Goal: Navigation & Orientation: Understand site structure

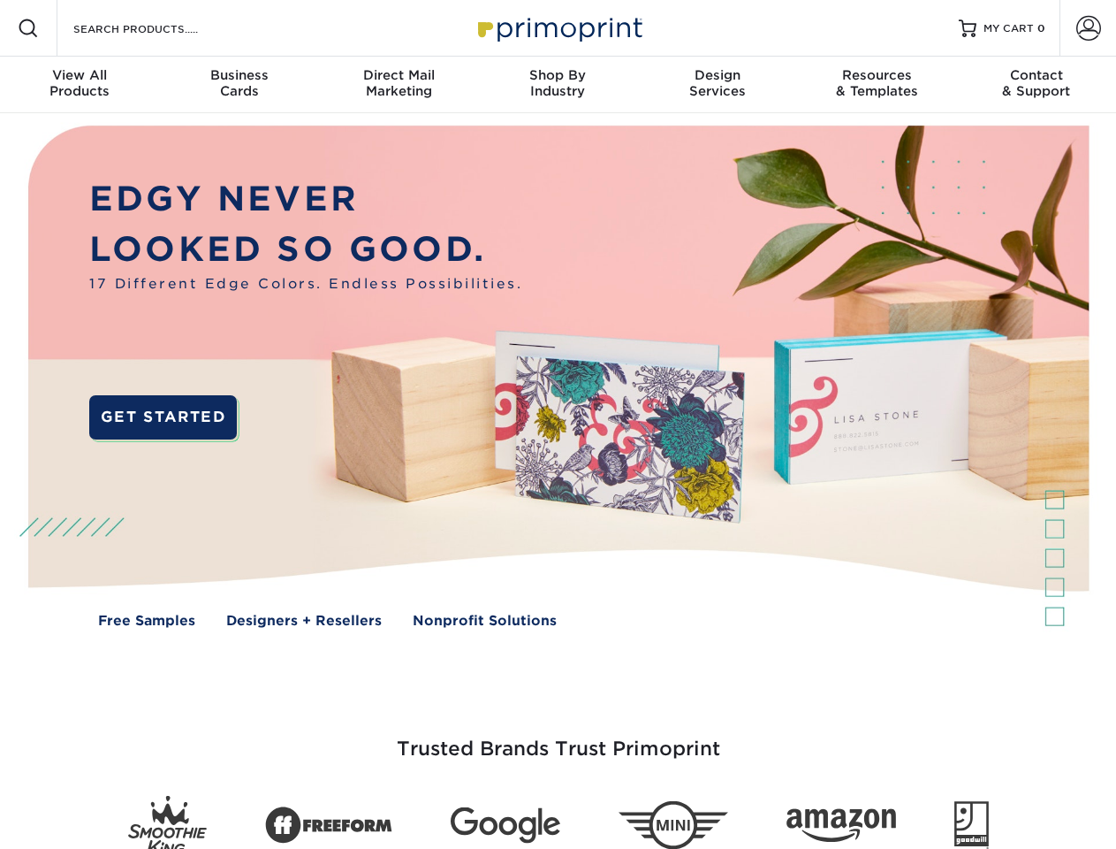
click at [558, 424] on img at bounding box center [557, 389] width 1105 height 553
click at [28, 28] on span at bounding box center [28, 28] width 21 height 21
click at [1088, 28] on span at bounding box center [1089, 28] width 25 height 25
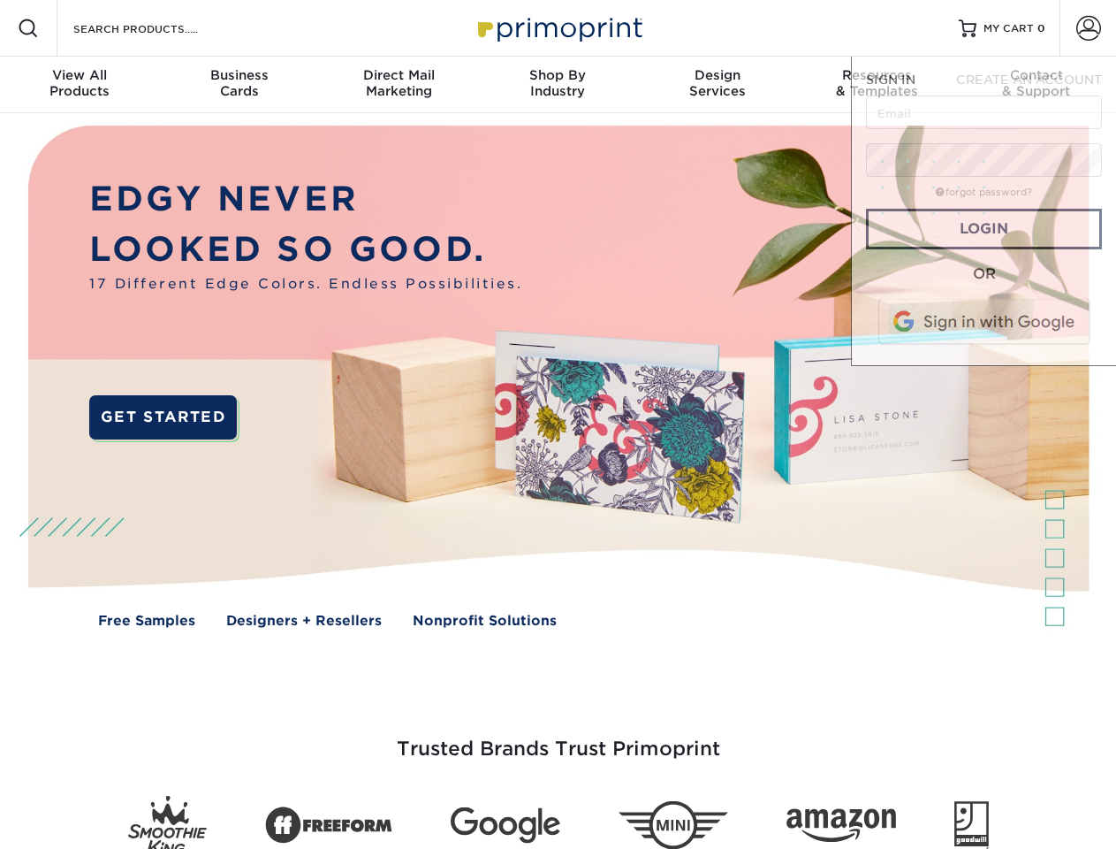
click at [80, 85] on div "View All Products" at bounding box center [79, 83] width 159 height 32
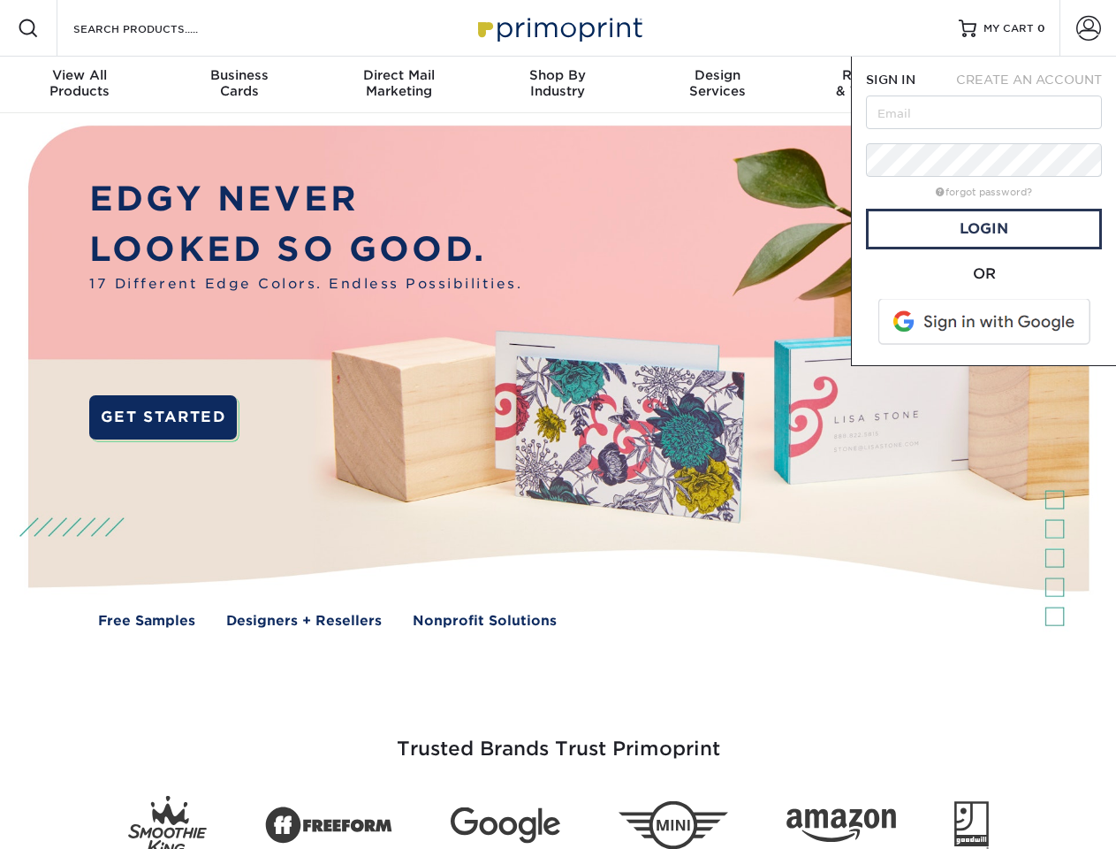
click at [239, 85] on div "Business Cards" at bounding box center [238, 83] width 159 height 32
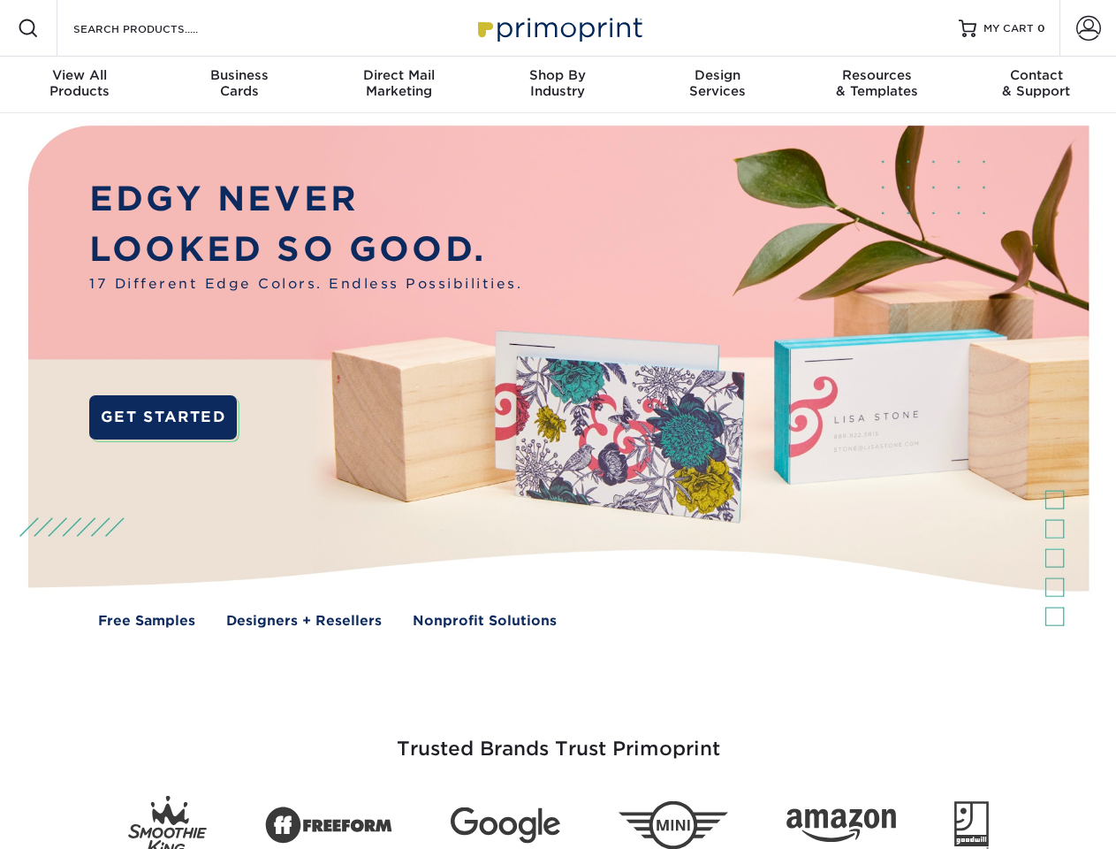
click at [399, 85] on div "Direct Mail Marketing" at bounding box center [398, 83] width 159 height 32
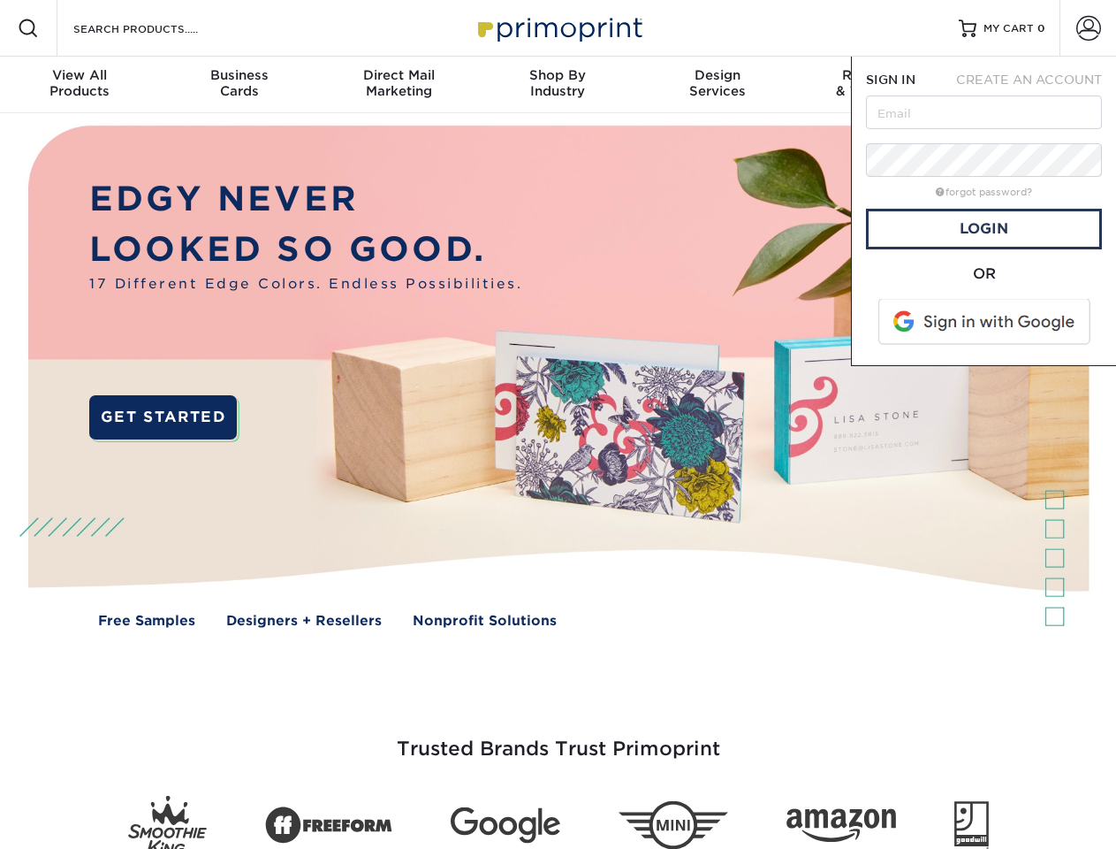
click at [558, 85] on div "Shop By Industry" at bounding box center [557, 83] width 159 height 32
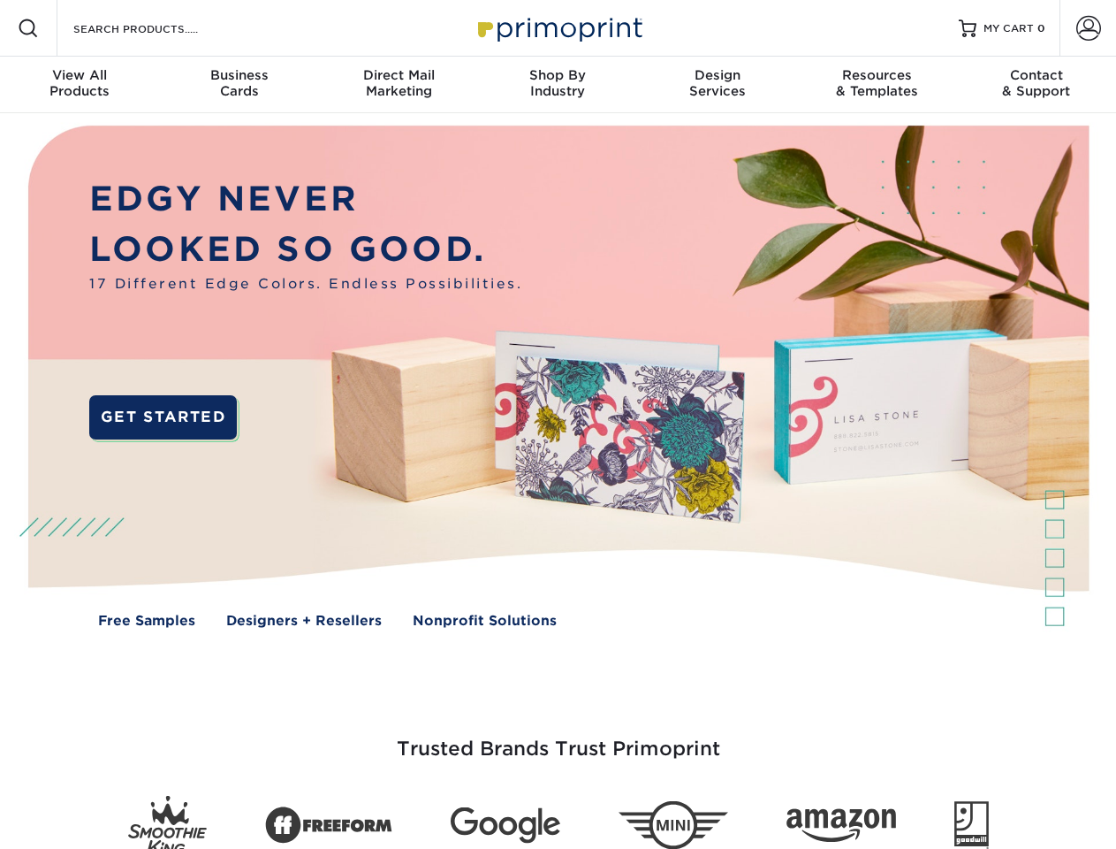
click at [718, 85] on div "Design Services" at bounding box center [717, 83] width 159 height 32
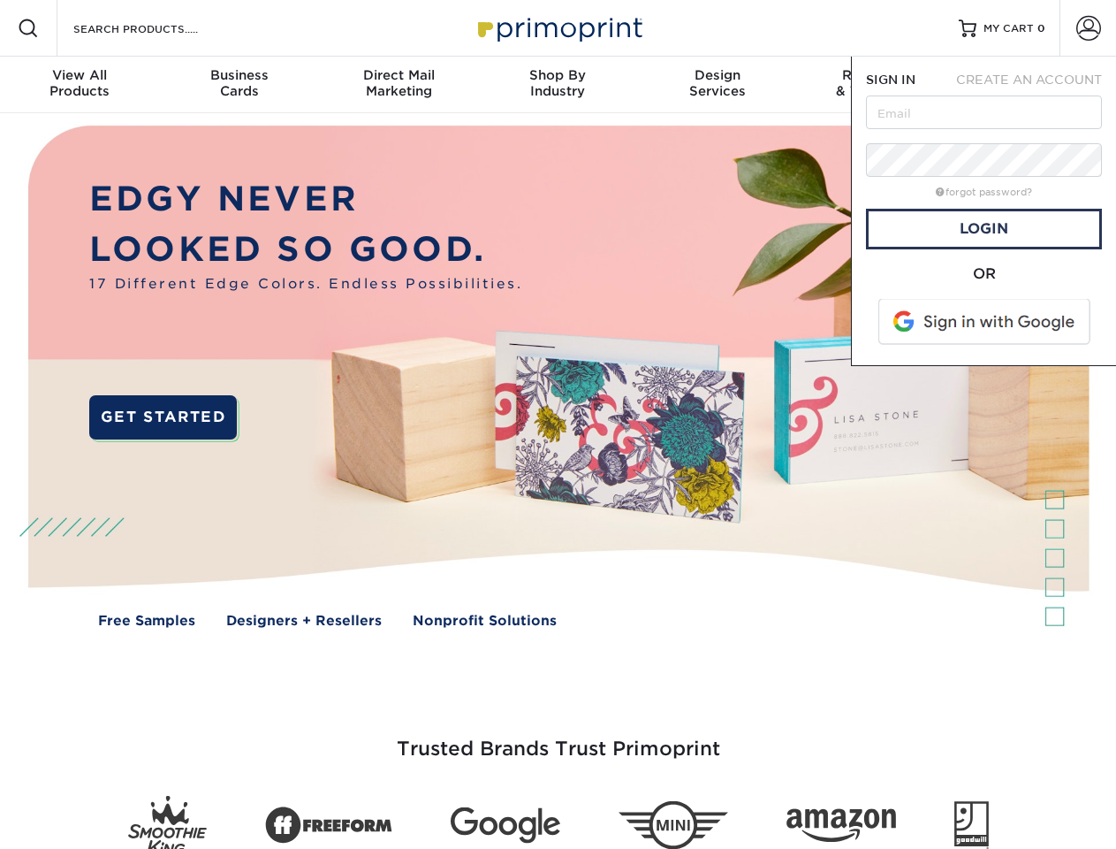
click at [877, 85] on span "SIGN IN" at bounding box center [891, 79] width 50 height 14
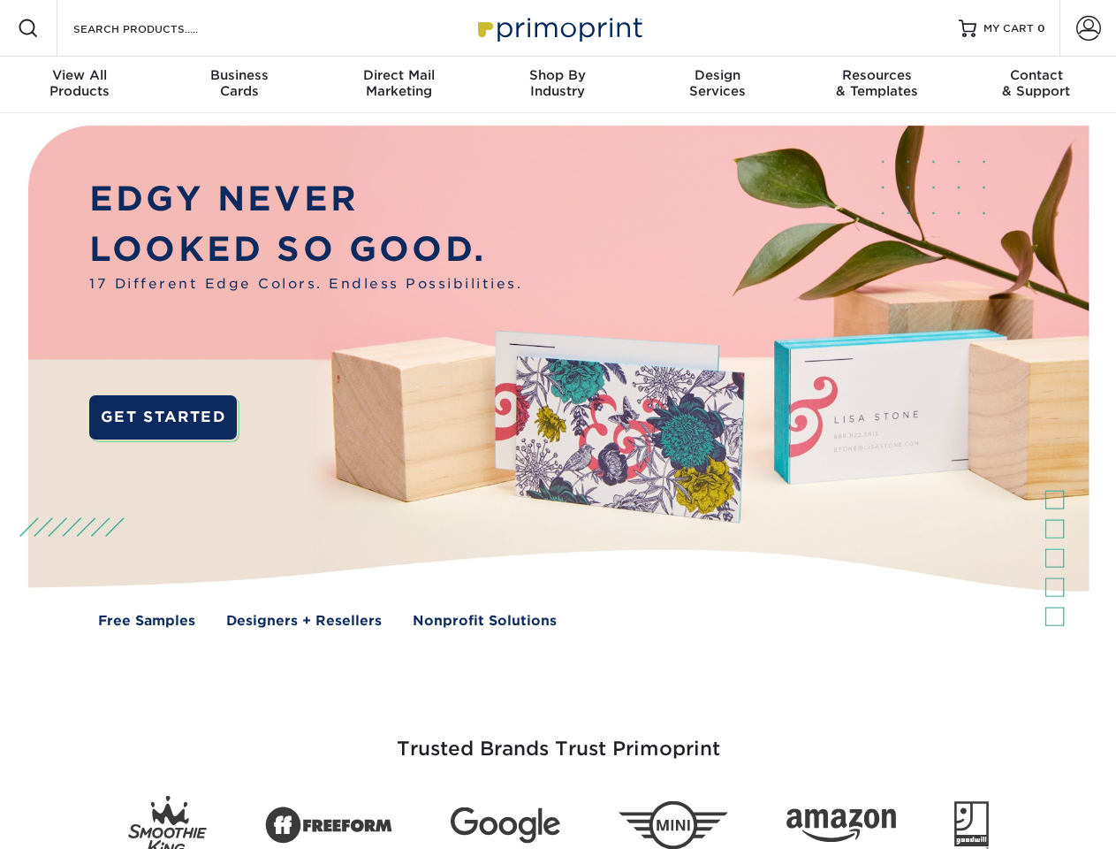
click at [1037, 85] on div "Contact & Support" at bounding box center [1036, 83] width 159 height 32
